Goal: Find specific page/section: Find specific page/section

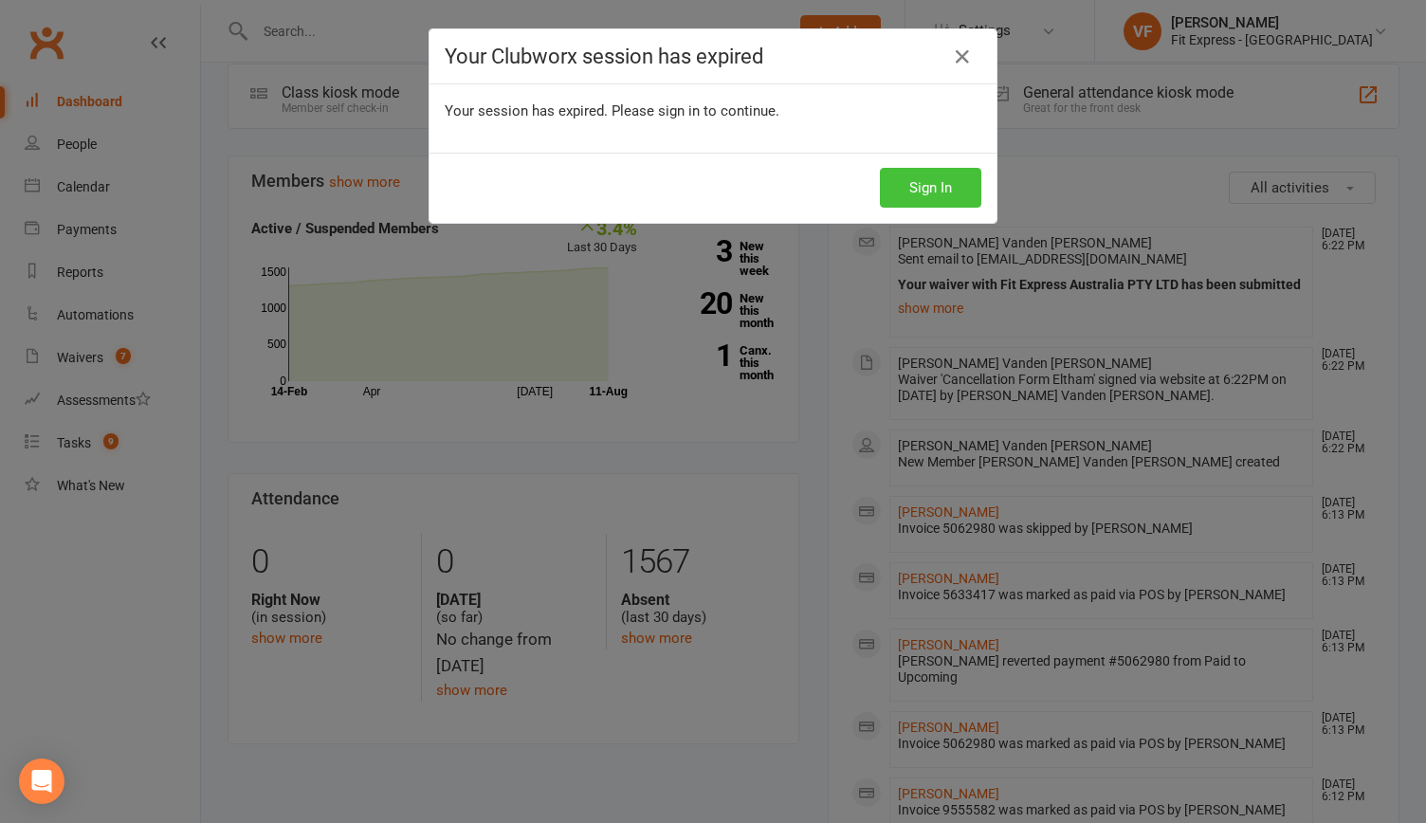
click at [950, 177] on button "Sign In" at bounding box center [930, 188] width 101 height 40
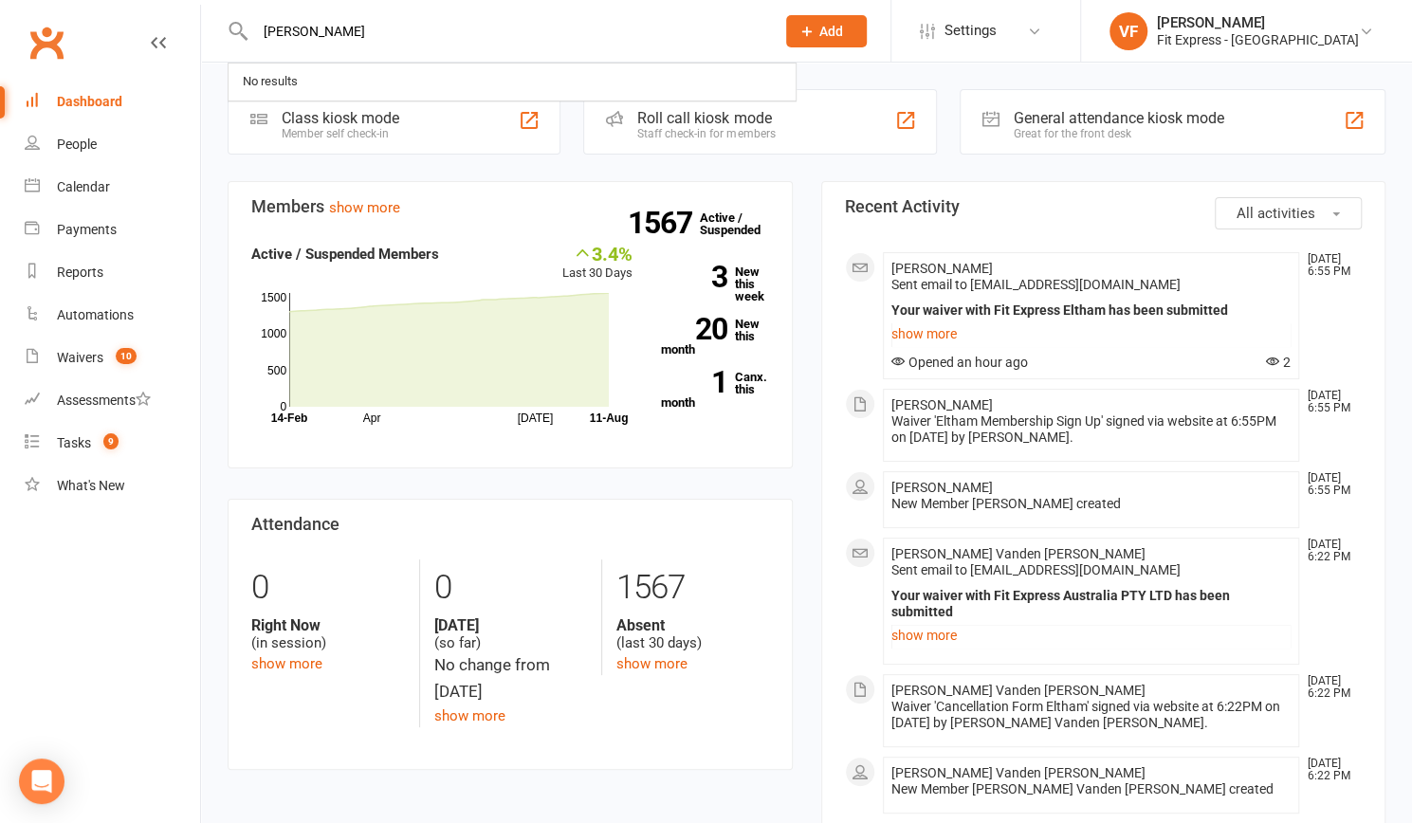
type input "[PERSON_NAME]"
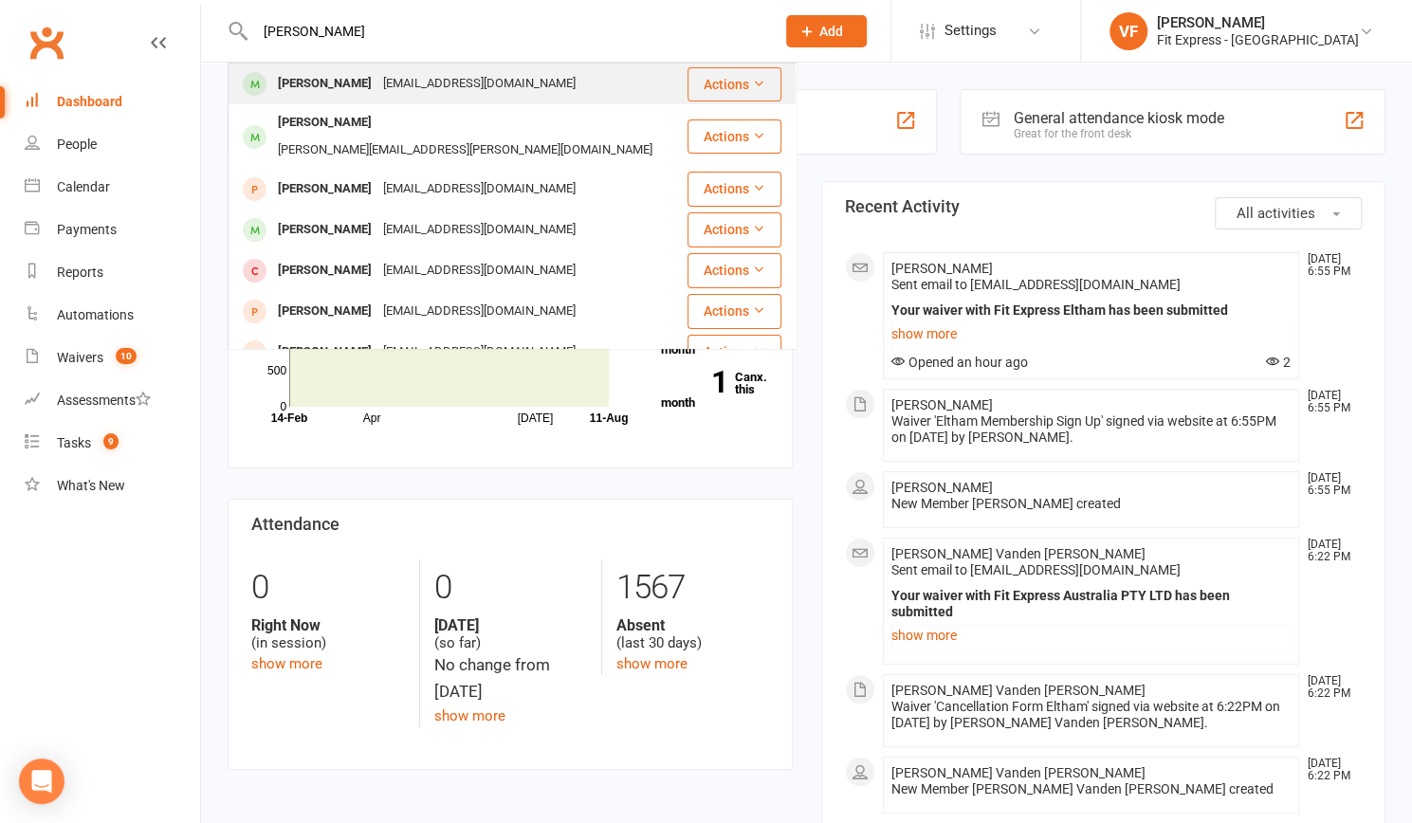
click at [400, 90] on div "[EMAIL_ADDRESS][DOMAIN_NAME]" at bounding box center [479, 83] width 204 height 27
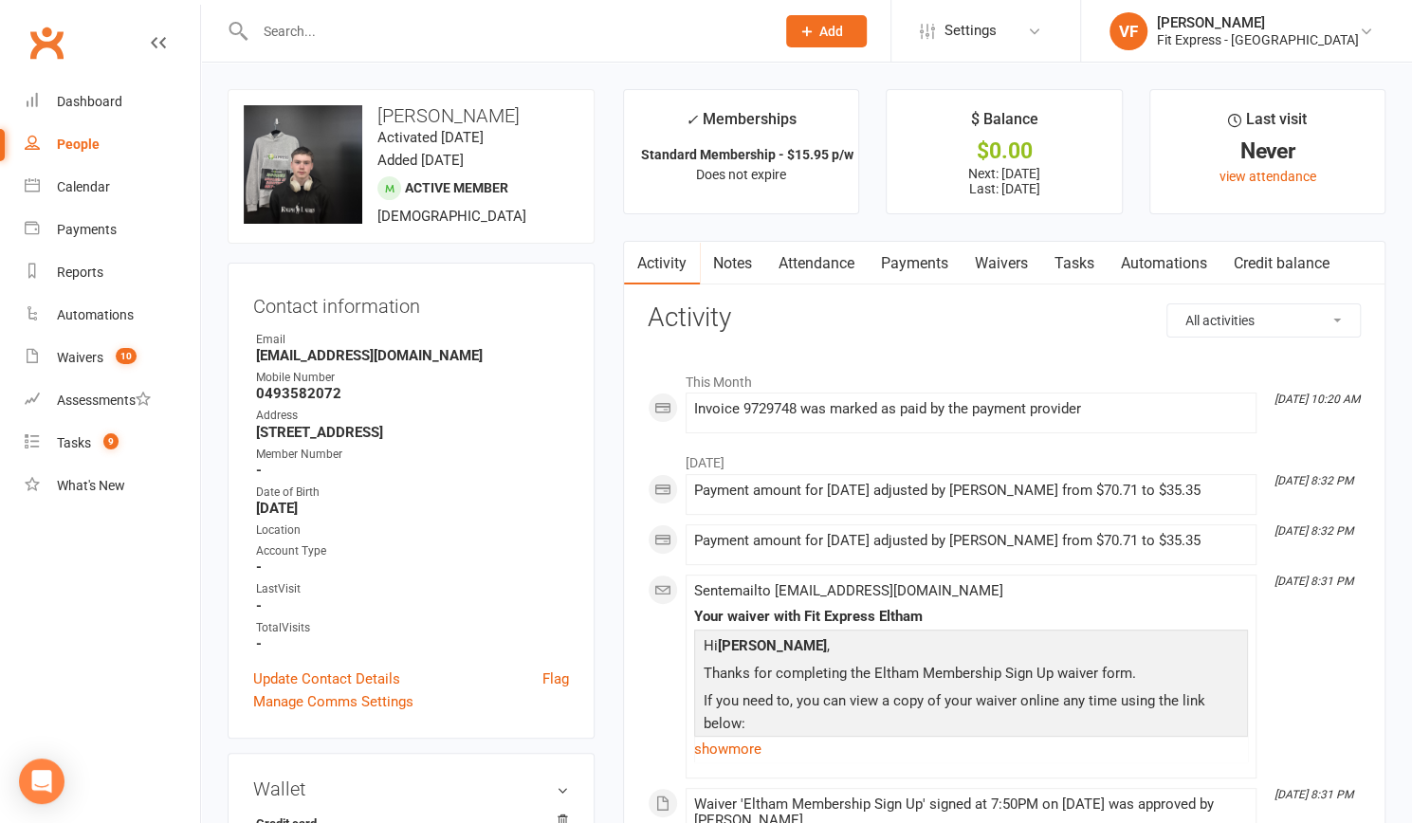
click at [916, 271] on link "Payments" at bounding box center [914, 264] width 94 height 44
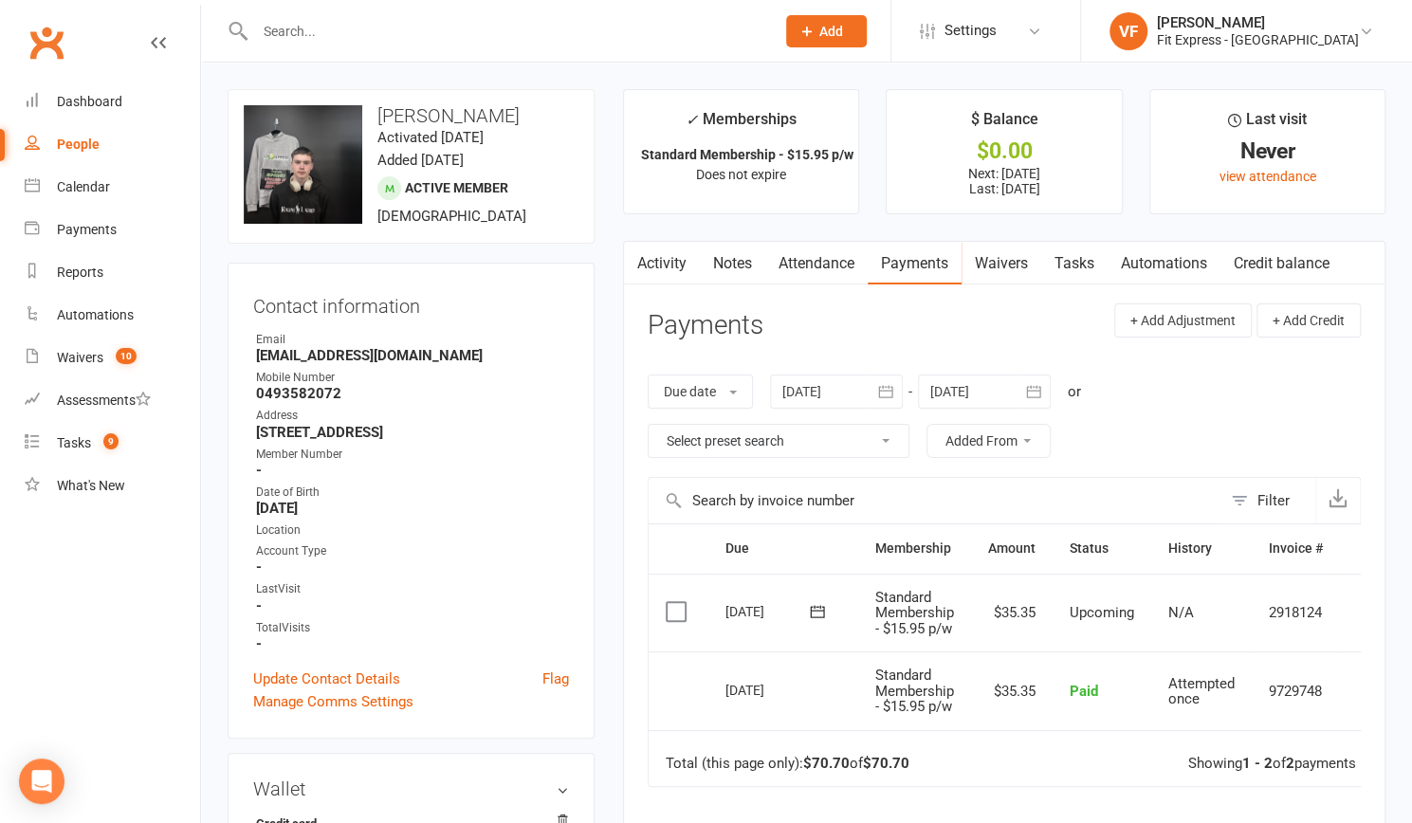
click at [884, 391] on icon "button" at bounding box center [885, 391] width 19 height 19
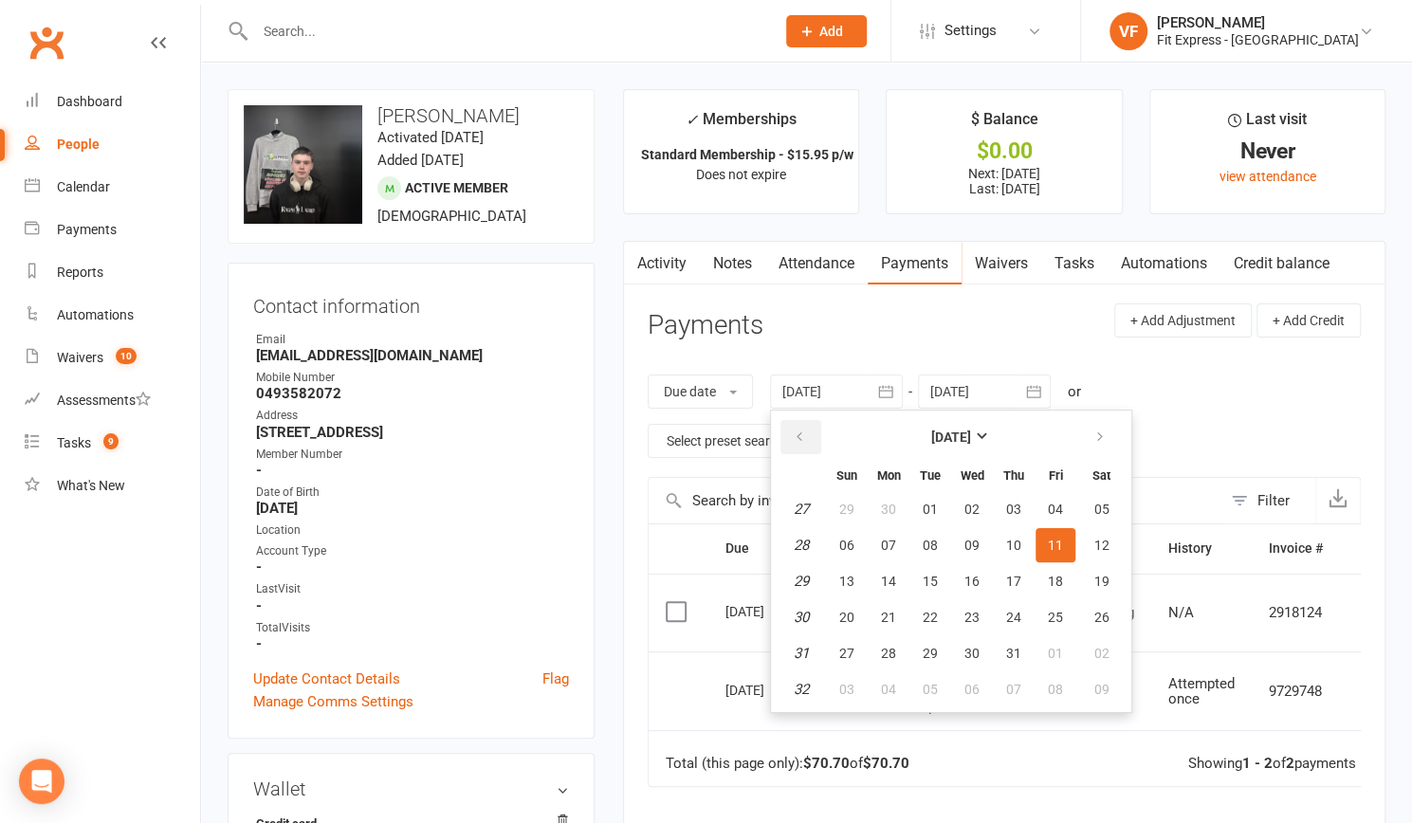
click at [804, 432] on icon "button" at bounding box center [799, 436] width 13 height 15
click at [861, 584] on button "13" at bounding box center [847, 581] width 40 height 34
type input "[DATE]"
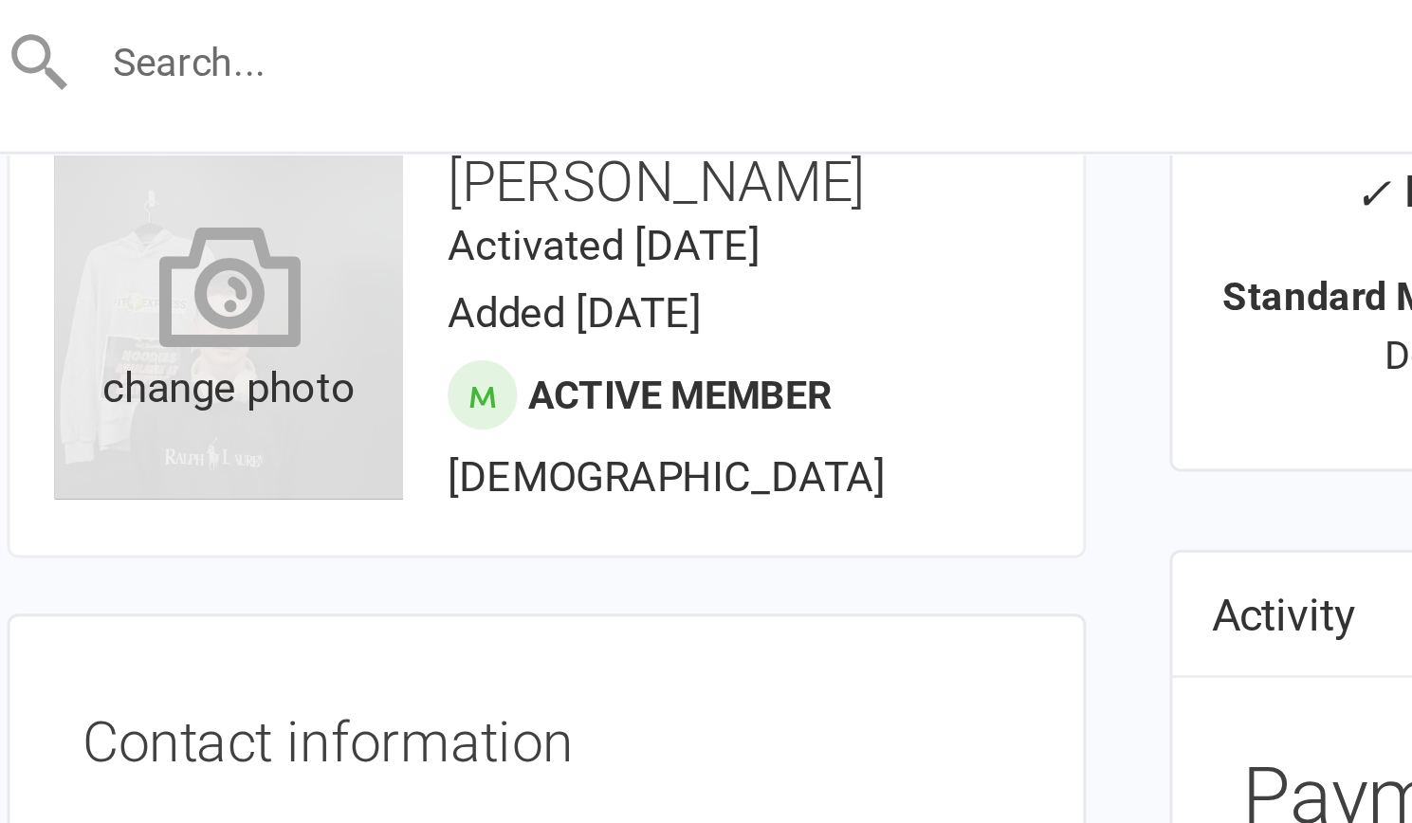
scroll to position [44, 0]
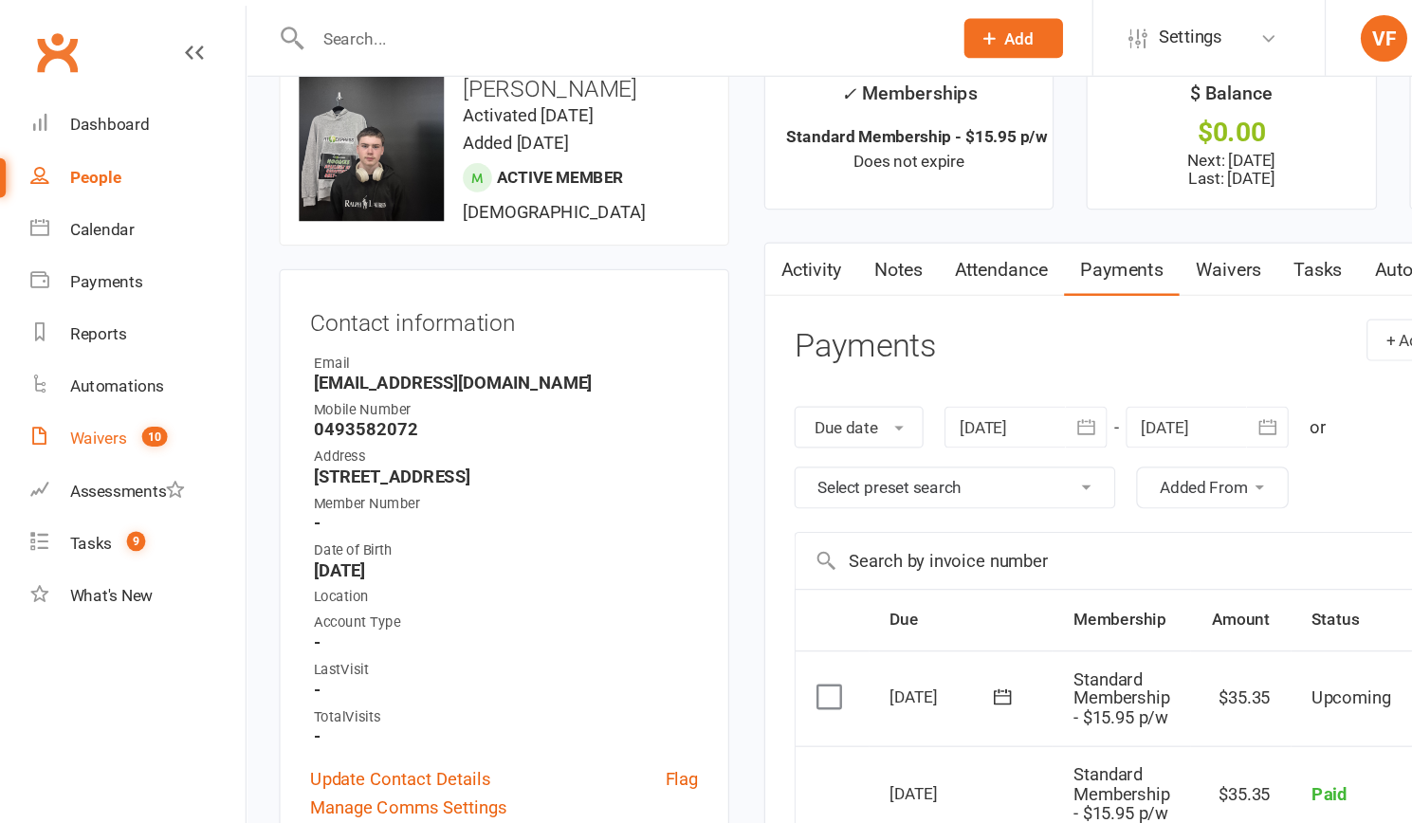
click at [106, 355] on count-badge "10" at bounding box center [121, 357] width 30 height 15
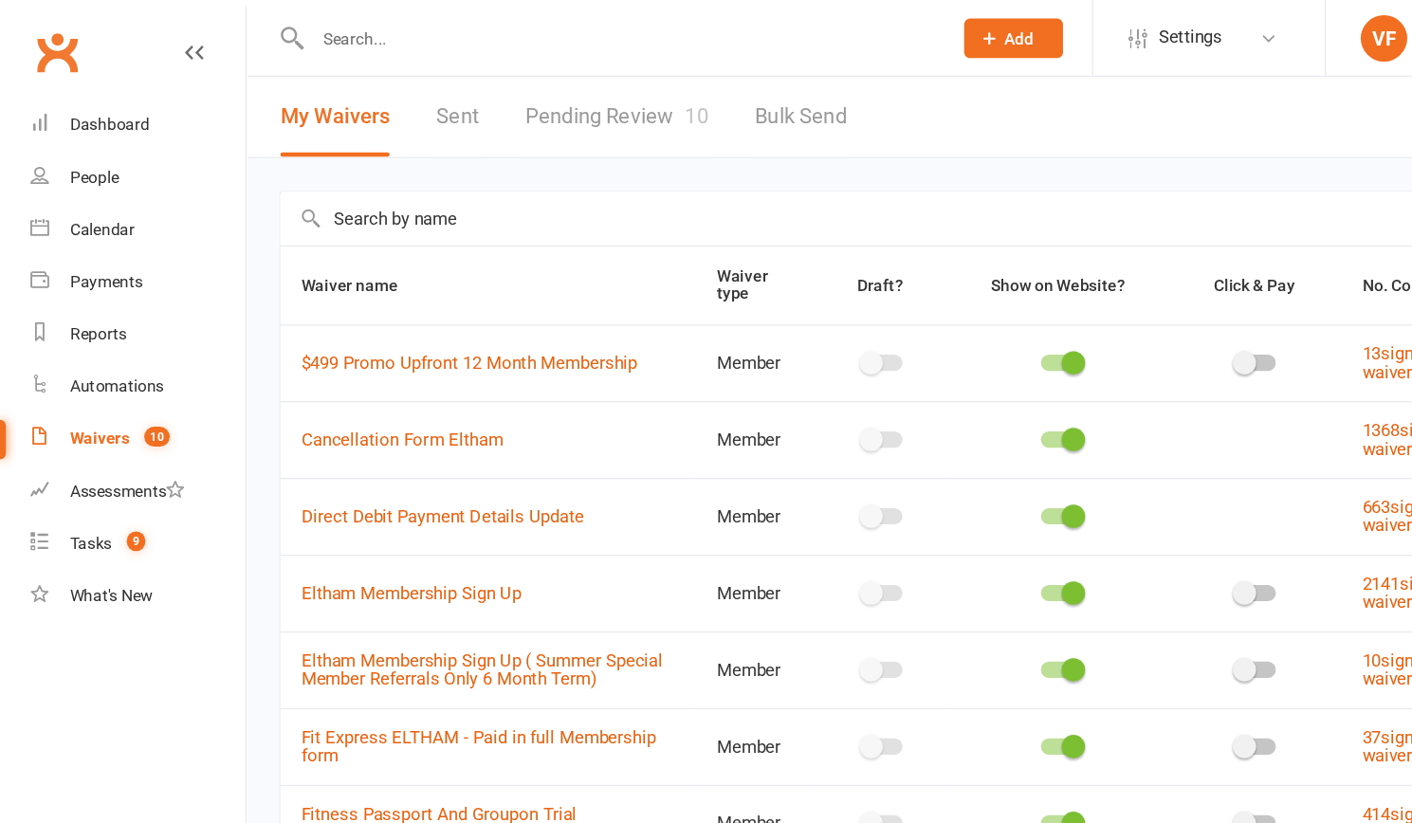
click at [466, 109] on link "Pending Review 10" at bounding box center [502, 95] width 149 height 65
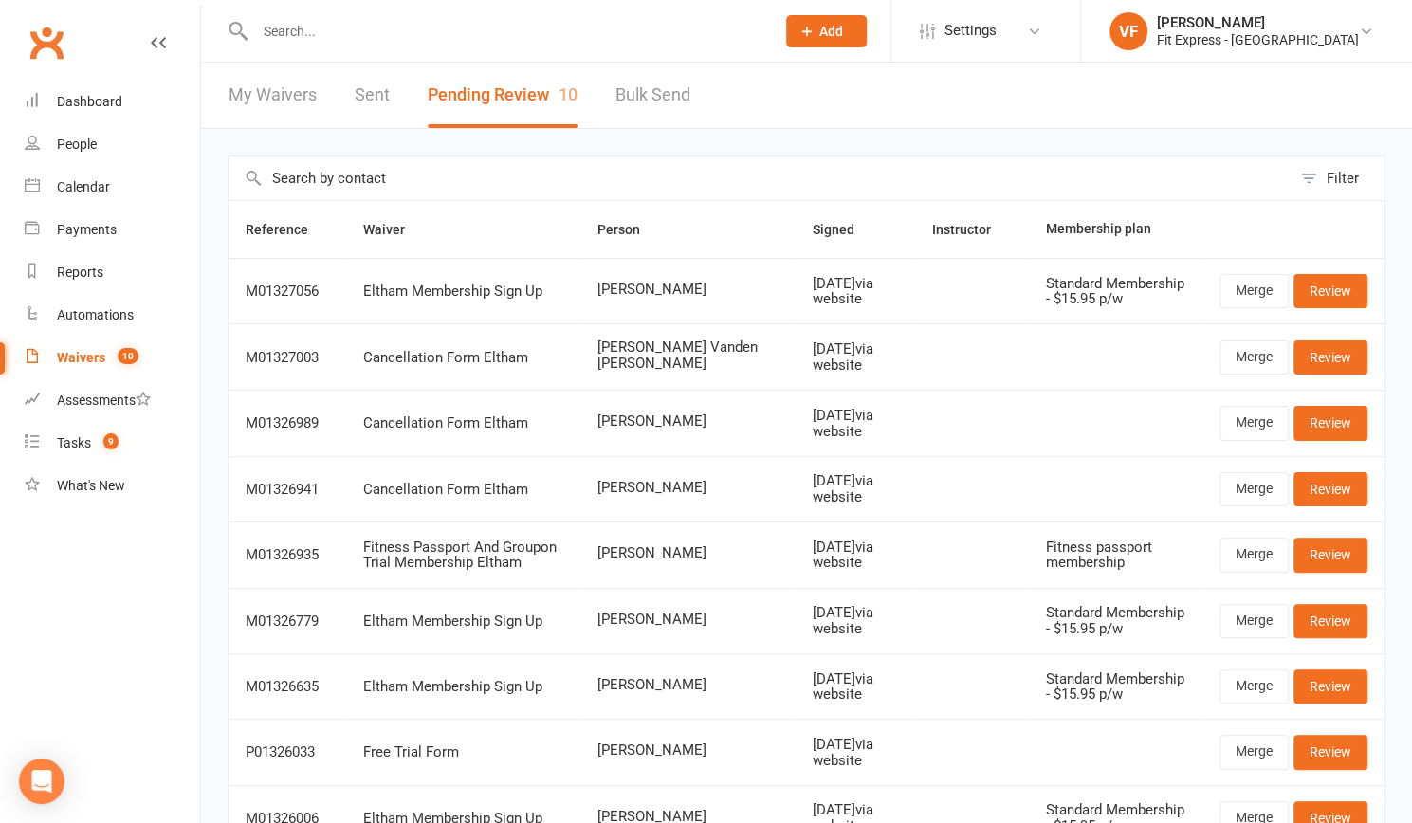
click at [410, 35] on input "text" at bounding box center [505, 31] width 512 height 27
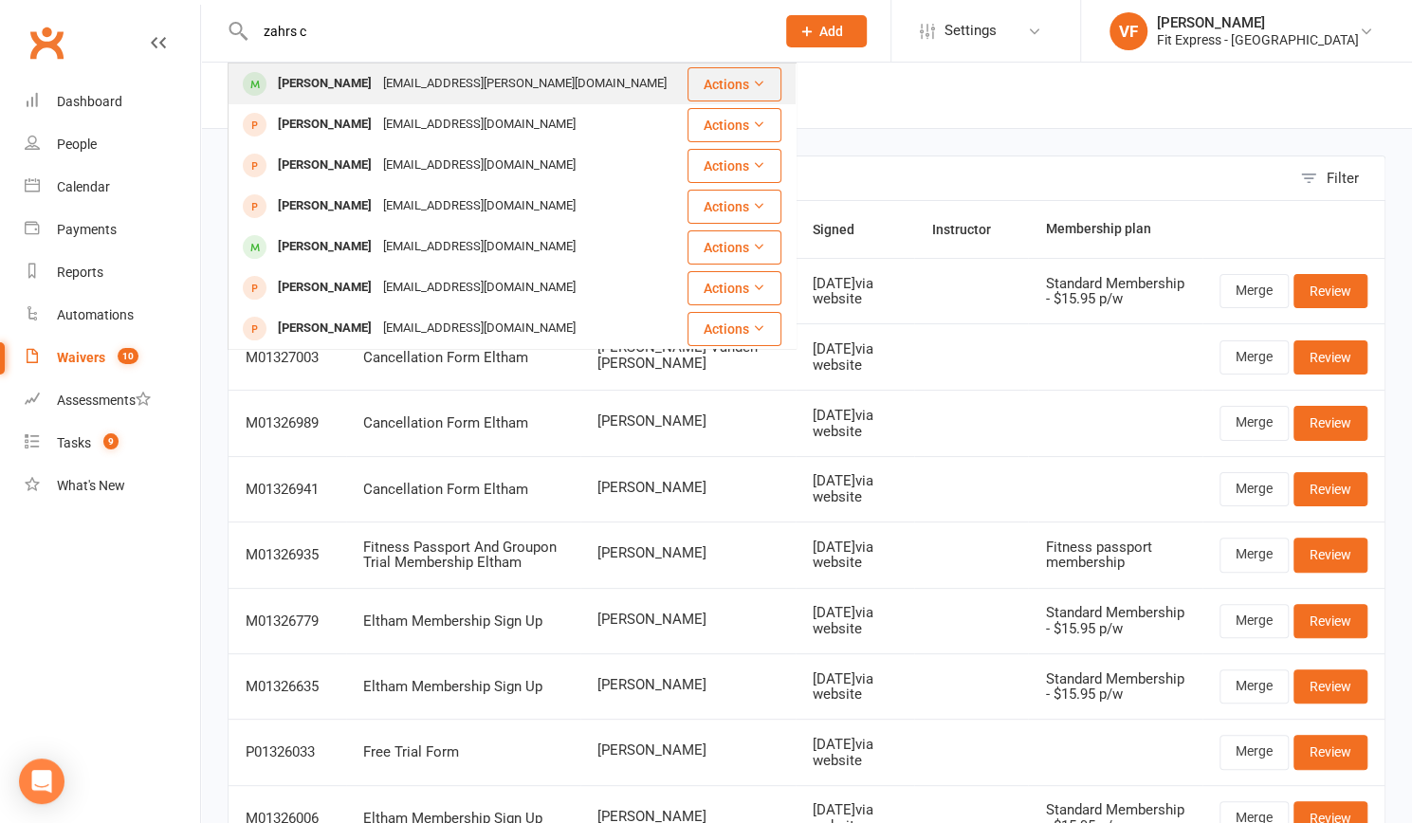
type input "zahrs c"
click at [381, 79] on div "[EMAIL_ADDRESS][PERSON_NAME][DOMAIN_NAME]" at bounding box center [524, 83] width 295 height 27
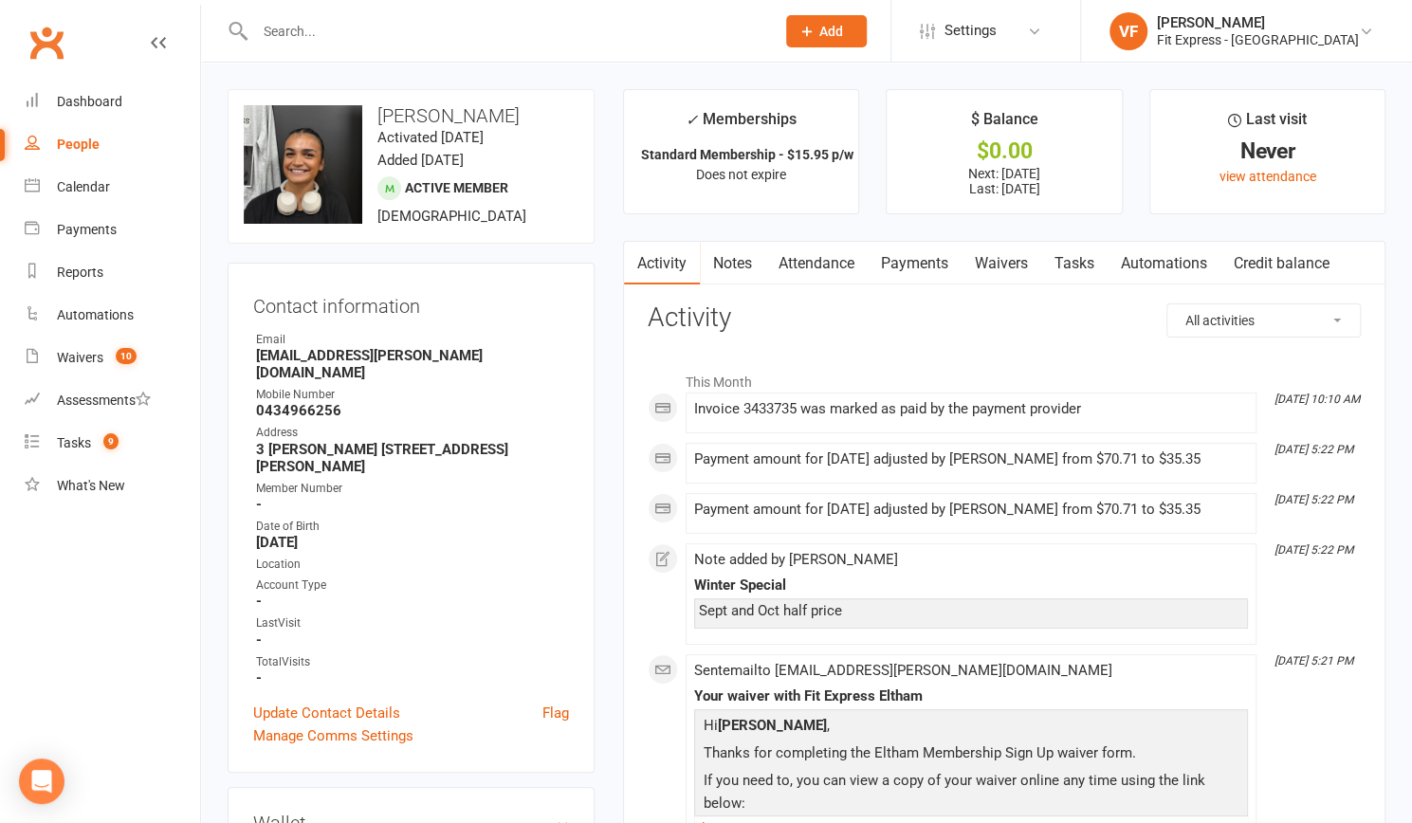
click at [453, 27] on input "text" at bounding box center [505, 31] width 512 height 27
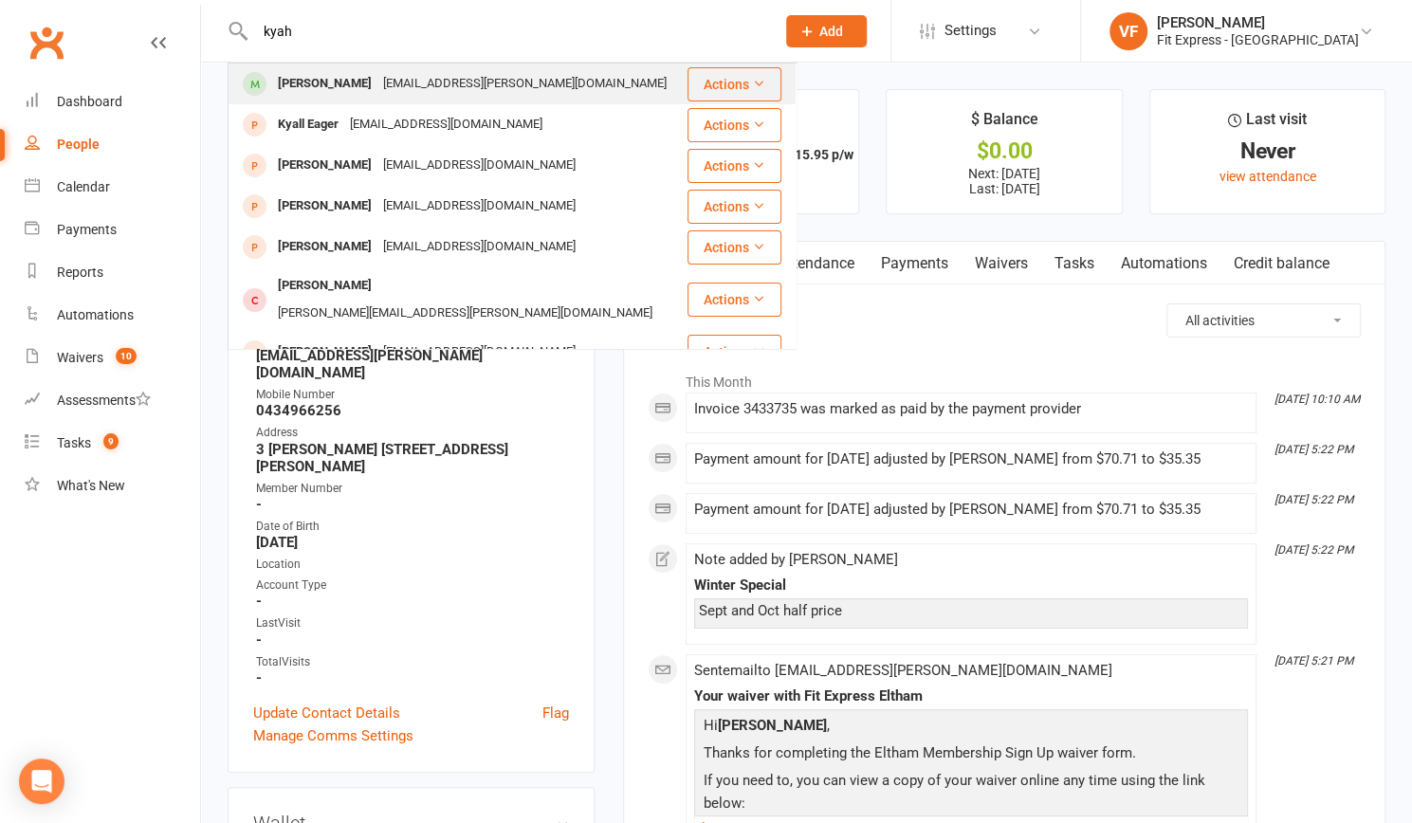
type input "kyah"
click at [442, 85] on div "[EMAIL_ADDRESS][PERSON_NAME][DOMAIN_NAME]" at bounding box center [524, 83] width 295 height 27
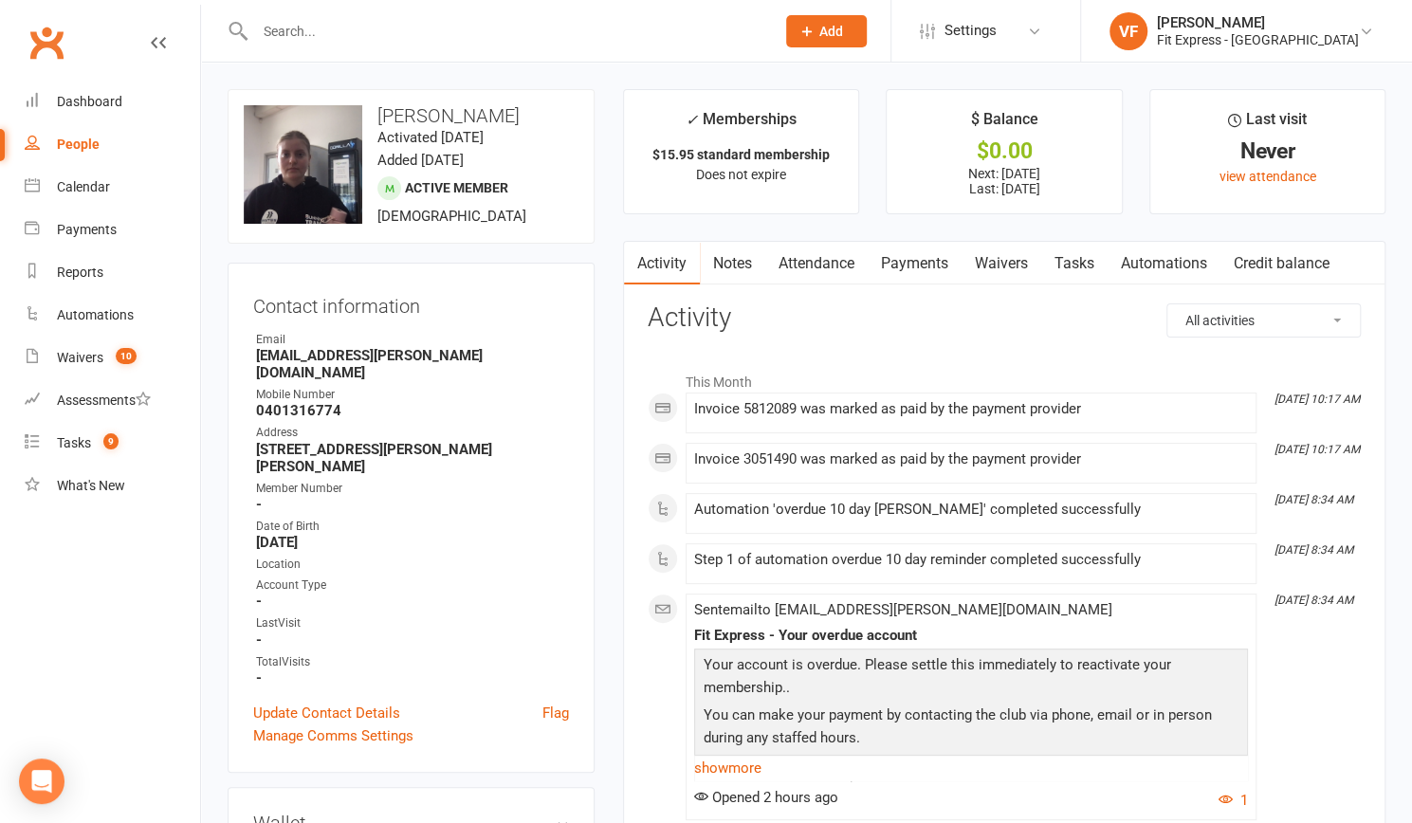
click at [934, 254] on link "Payments" at bounding box center [914, 264] width 94 height 44
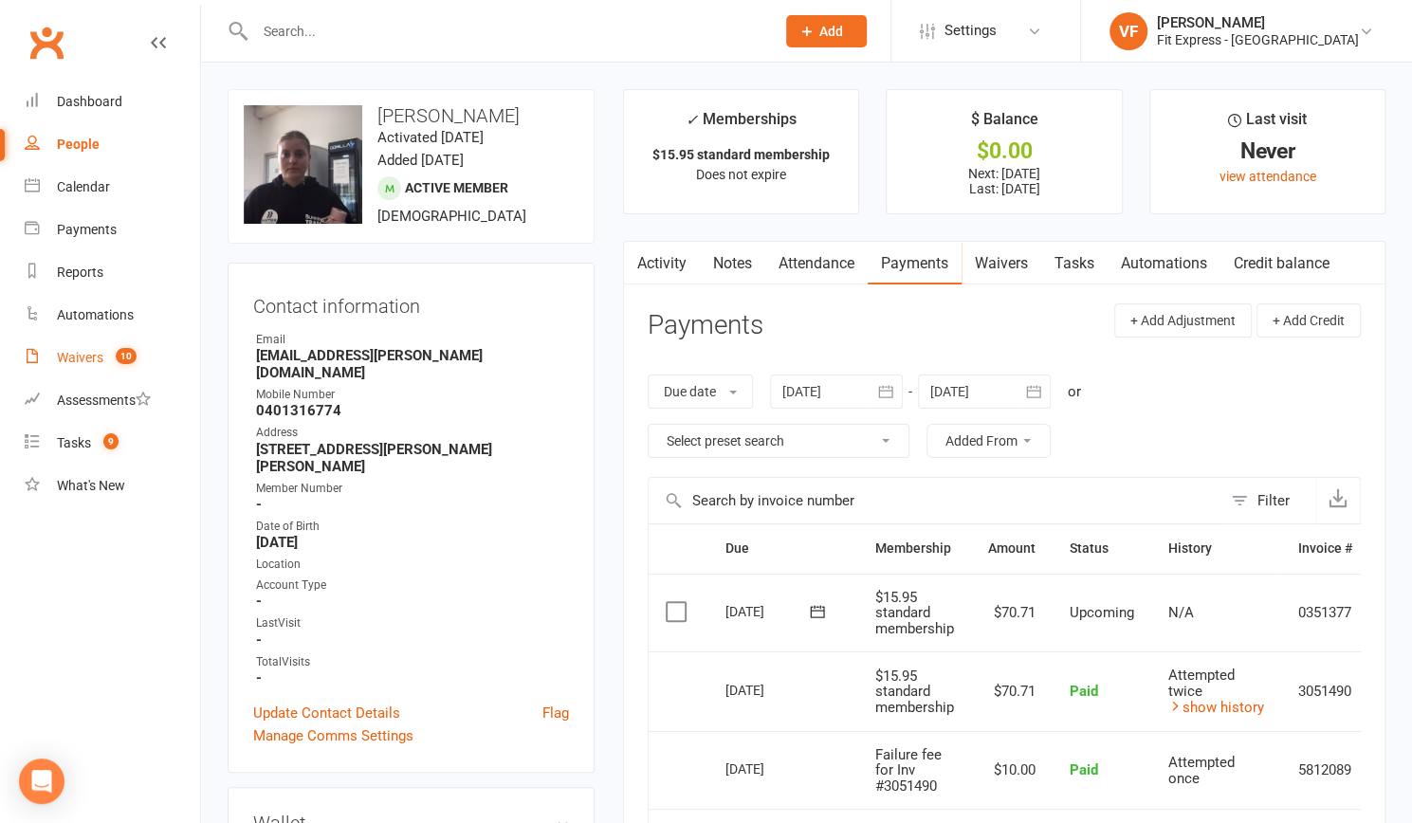
click at [77, 359] on div "Waivers" at bounding box center [80, 357] width 46 height 15
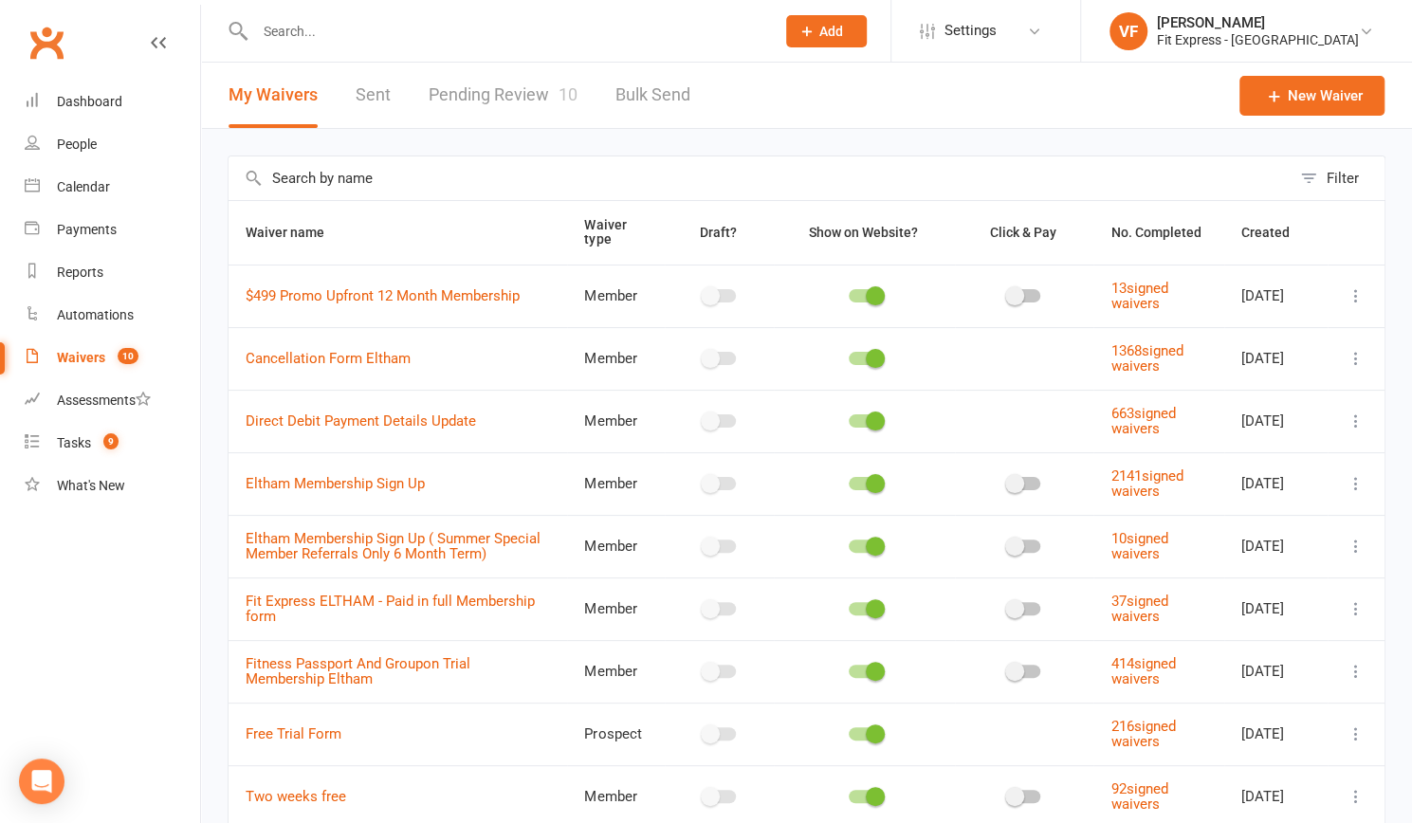
click at [479, 96] on link "Pending Review 10" at bounding box center [502, 95] width 149 height 65
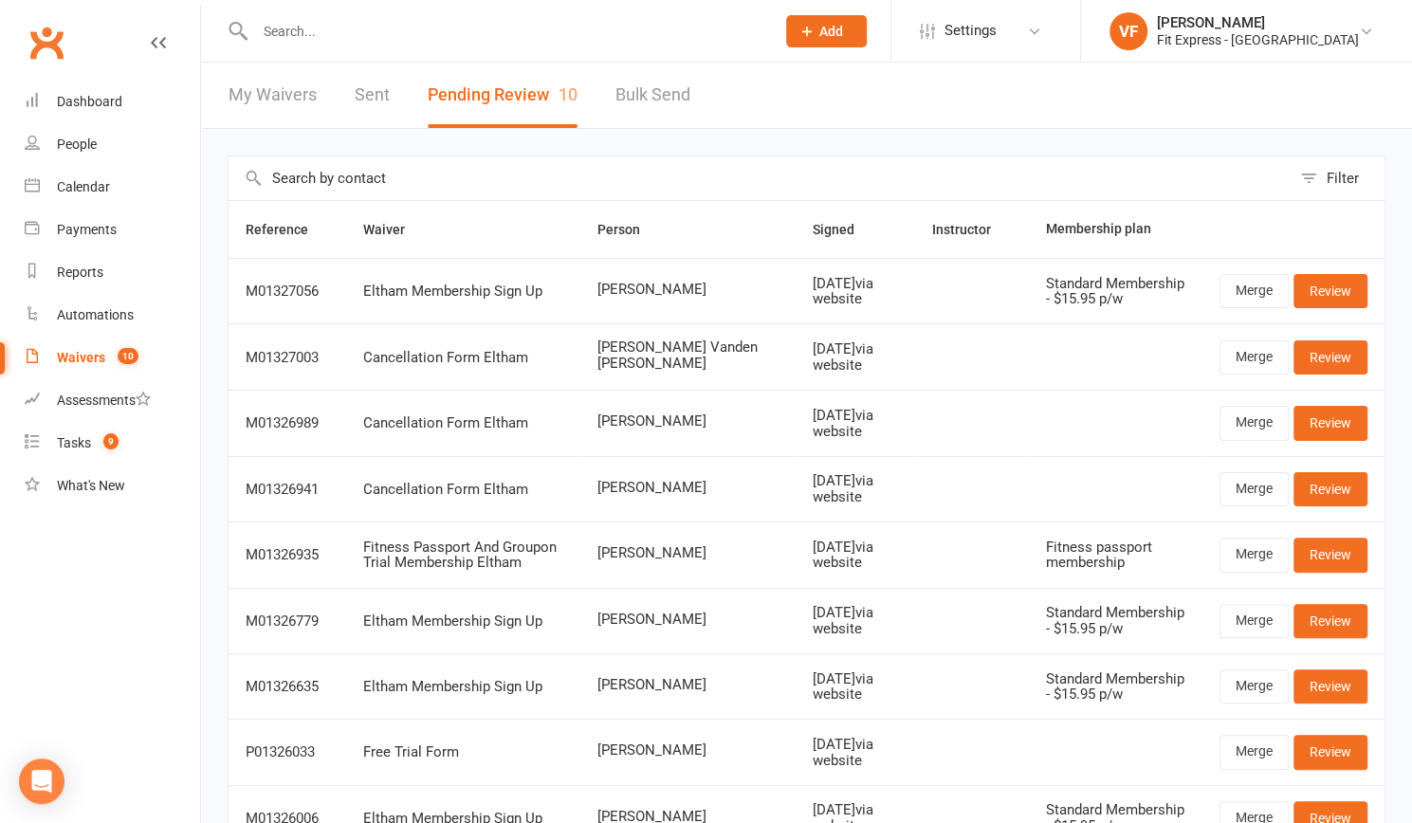
click at [283, 43] on input "text" at bounding box center [505, 31] width 512 height 27
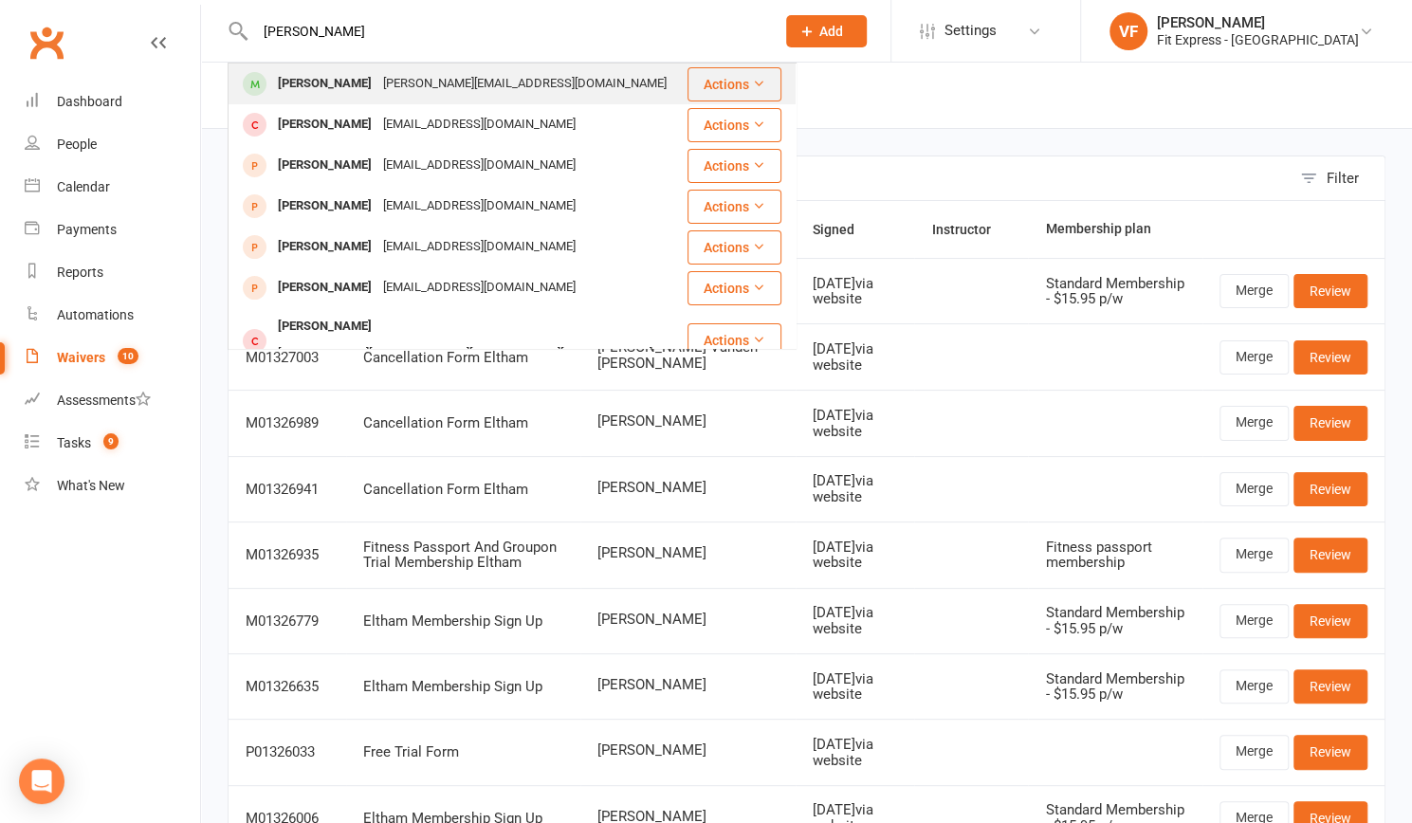
type input "[PERSON_NAME]"
click at [377, 82] on div "[PERSON_NAME][EMAIL_ADDRESS][DOMAIN_NAME]" at bounding box center [524, 83] width 295 height 27
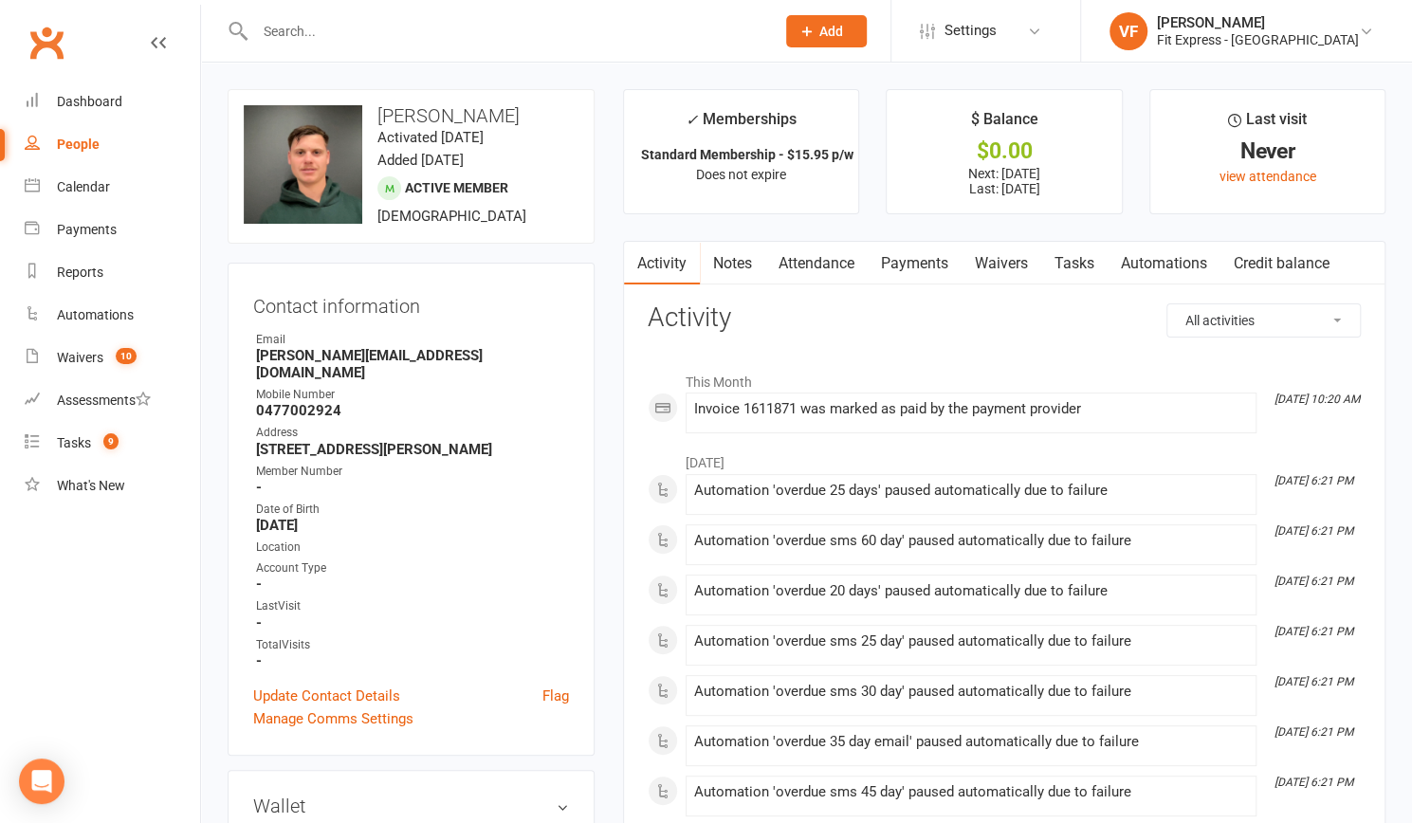
click at [580, 29] on input "text" at bounding box center [505, 31] width 512 height 27
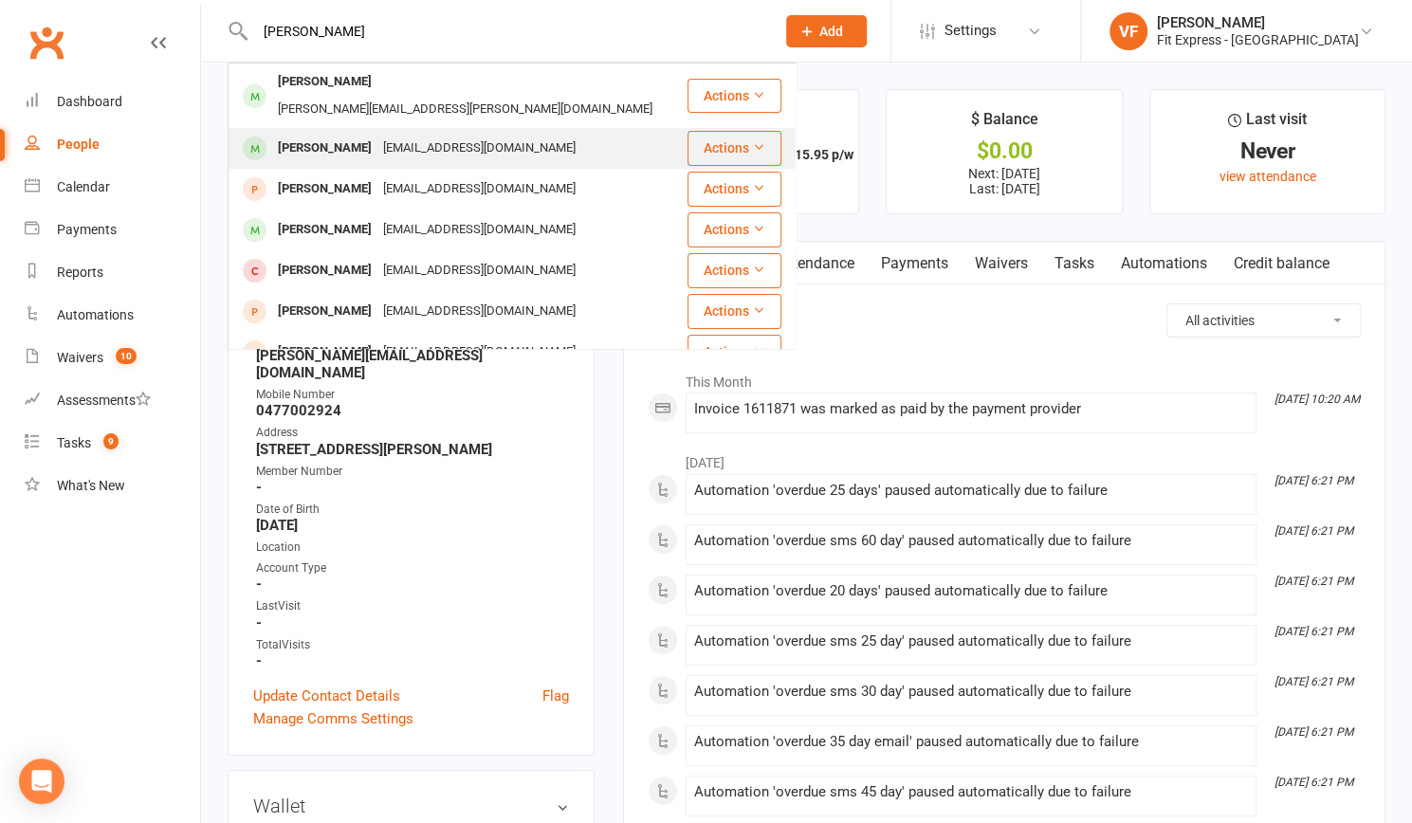
type input "[PERSON_NAME]"
click at [457, 135] on div "[EMAIL_ADDRESS][DOMAIN_NAME]" at bounding box center [479, 148] width 204 height 27
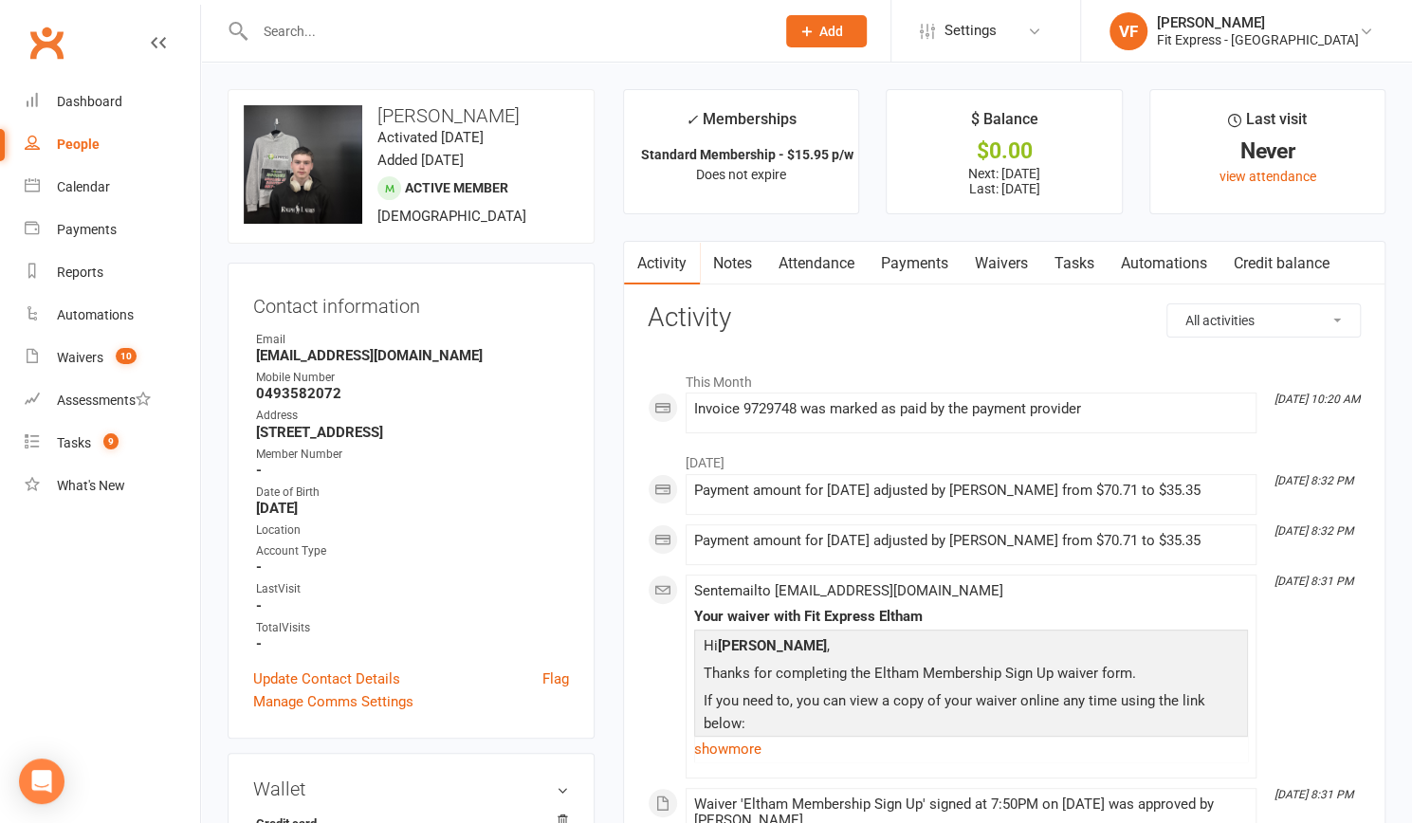
click at [914, 268] on link "Payments" at bounding box center [914, 264] width 94 height 44
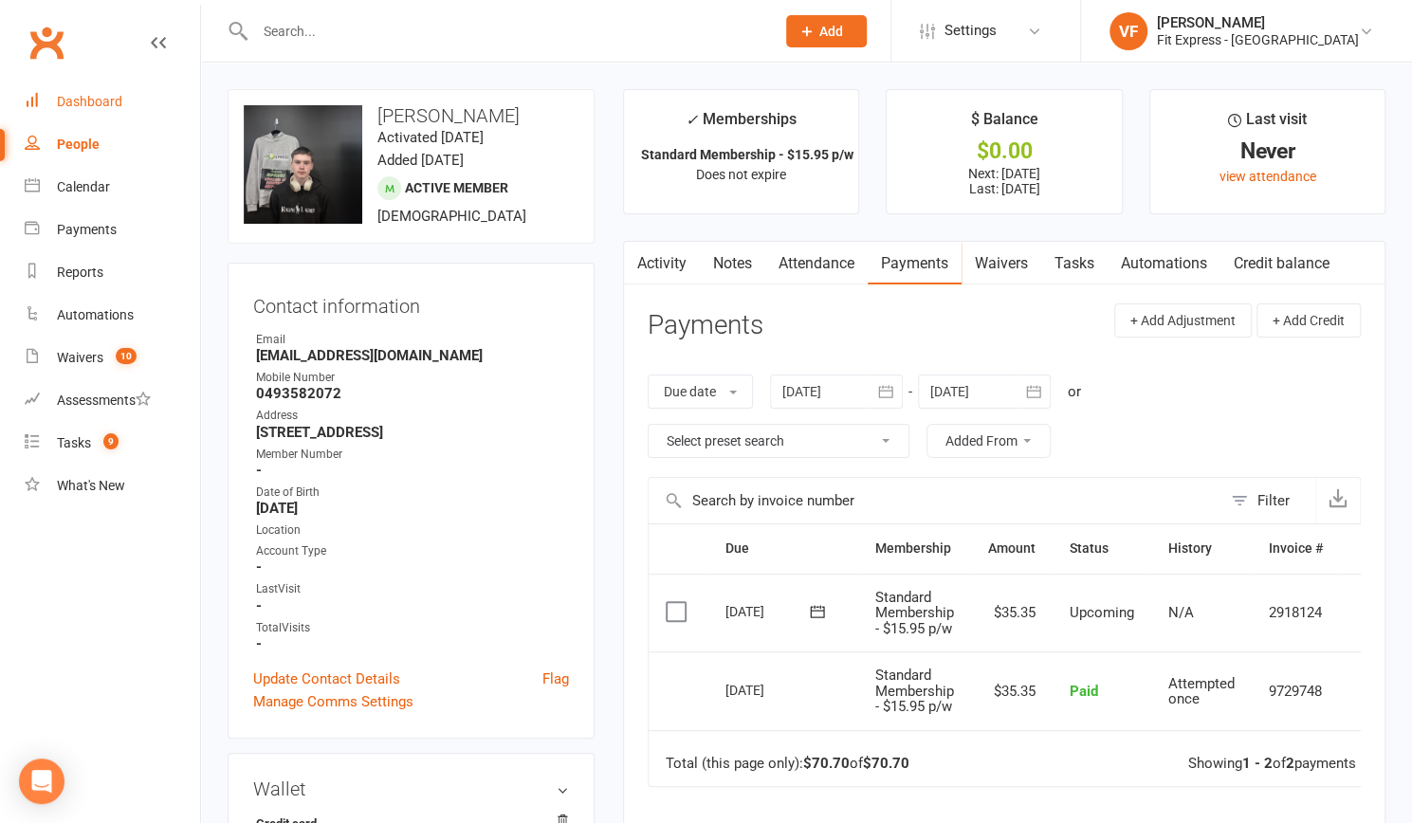
click at [102, 108] on div "Dashboard" at bounding box center [89, 101] width 65 height 15
